Goal: Browse casually: Explore the website without a specific task or goal

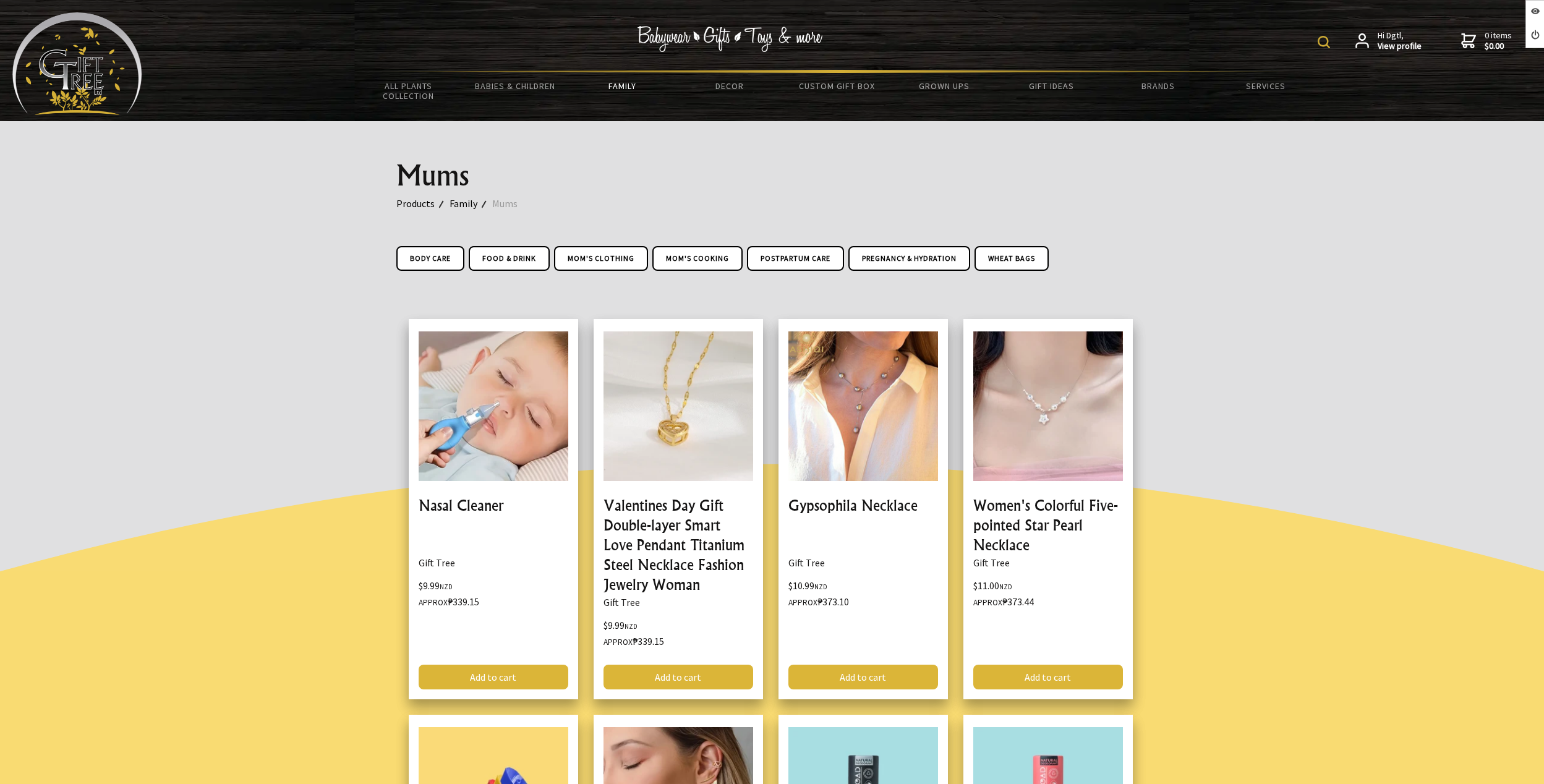
click at [83, 76] on img at bounding box center [77, 63] width 130 height 103
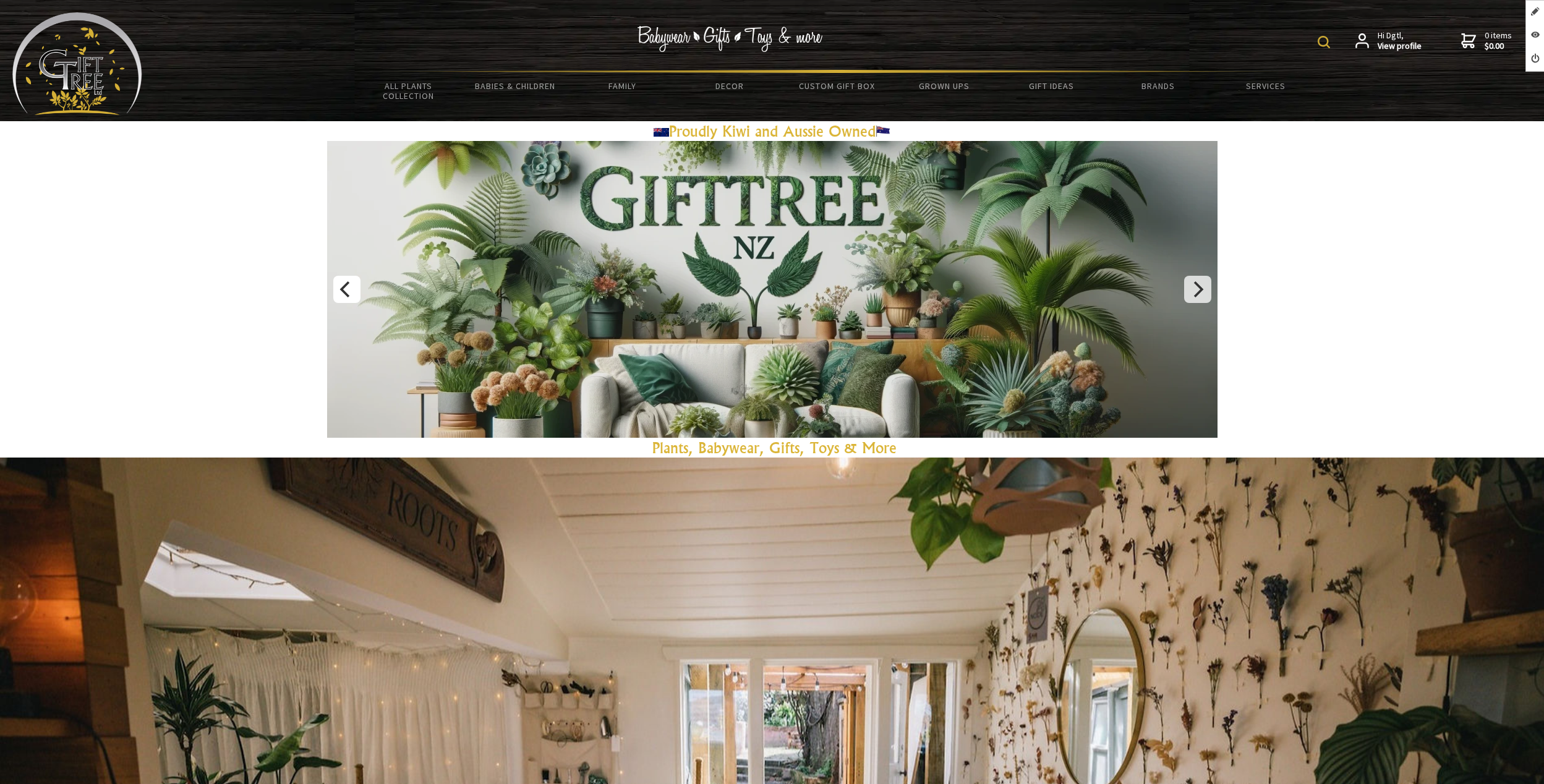
click at [356, 280] on button "Previous" at bounding box center [347, 289] width 27 height 27
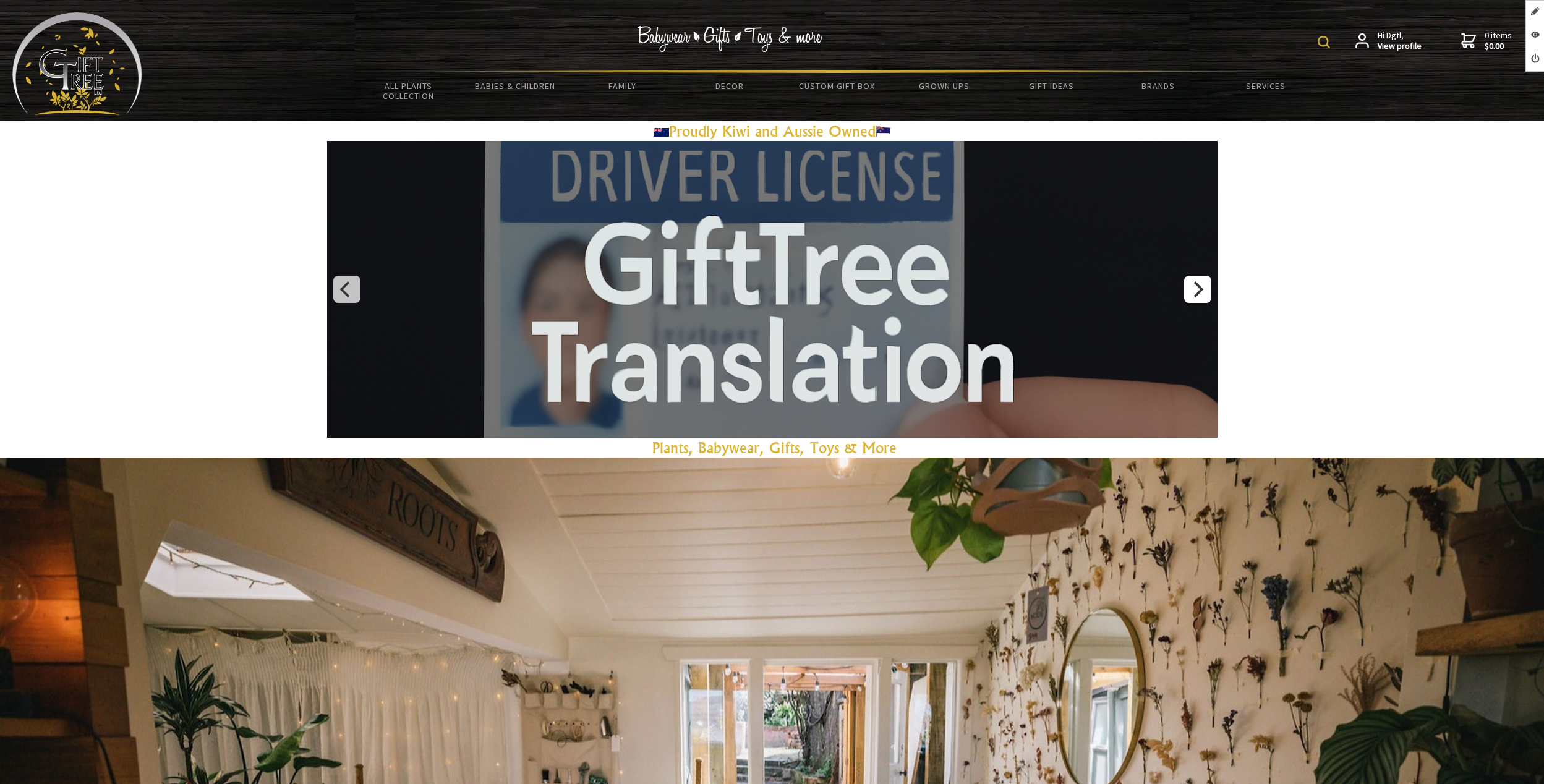
click at [1207, 289] on button "Next" at bounding box center [1198, 289] width 27 height 27
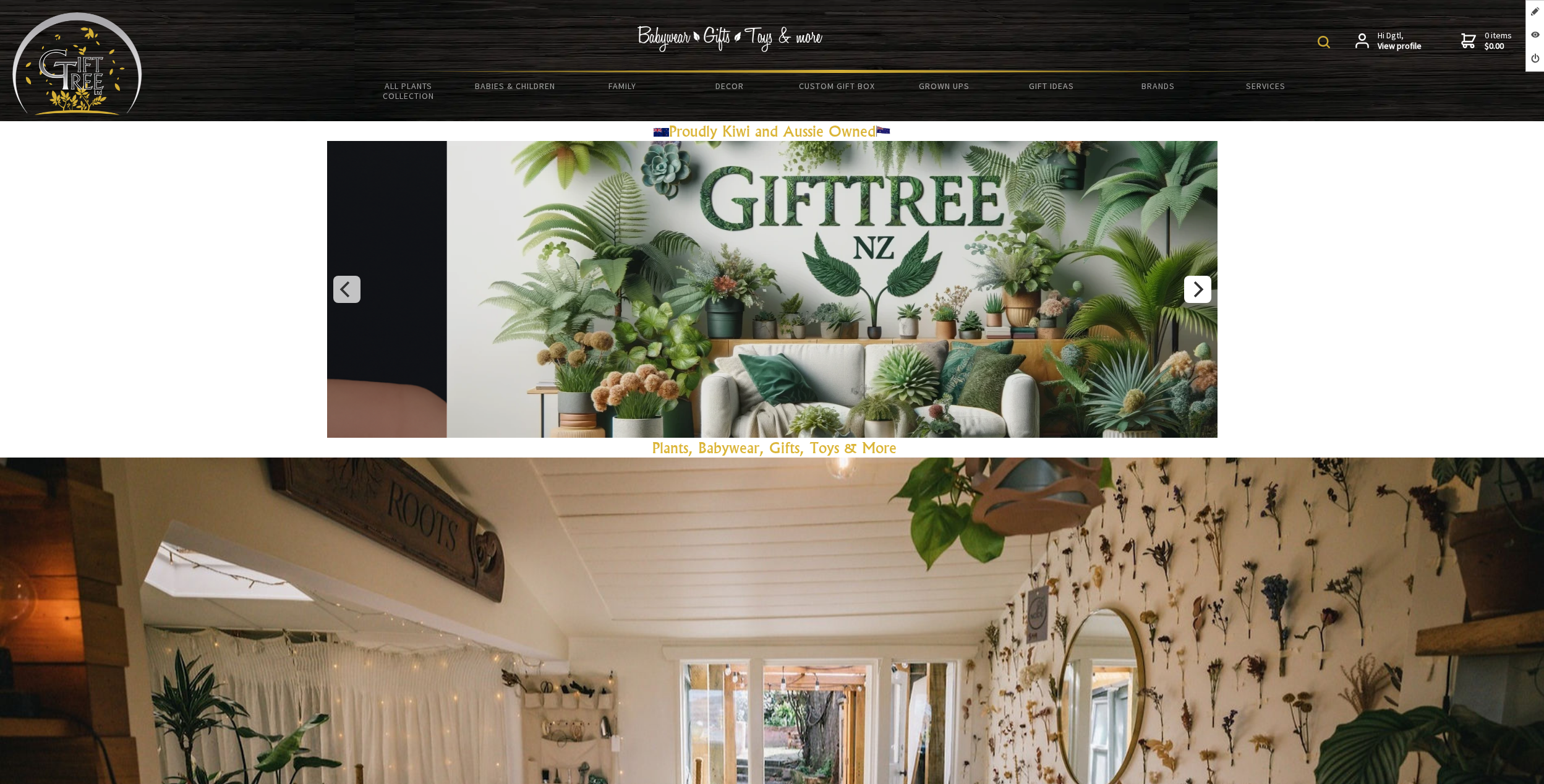
click at [1207, 289] on button "Next" at bounding box center [1198, 289] width 27 height 27
